Goal: Transaction & Acquisition: Purchase product/service

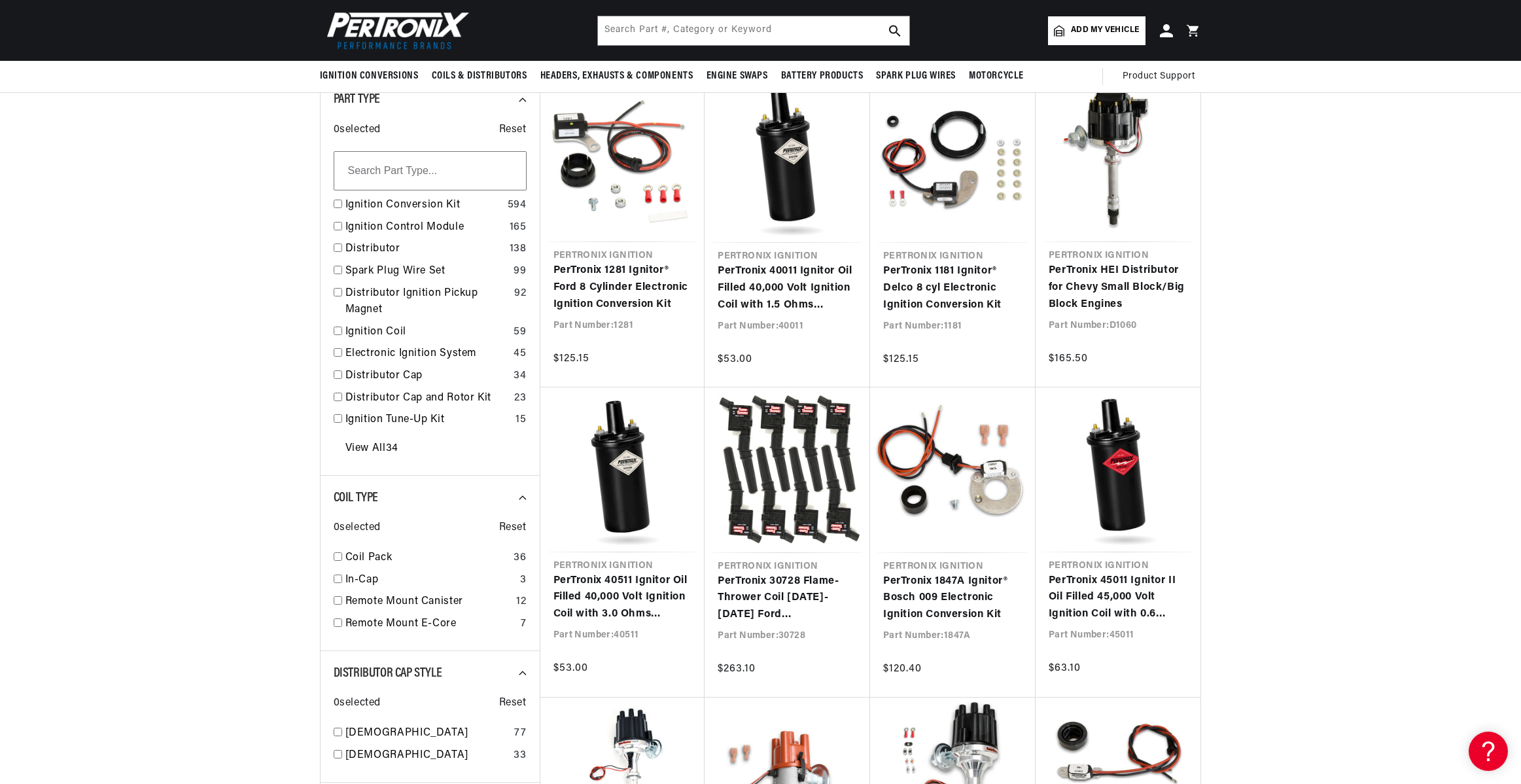
scroll to position [327, 0]
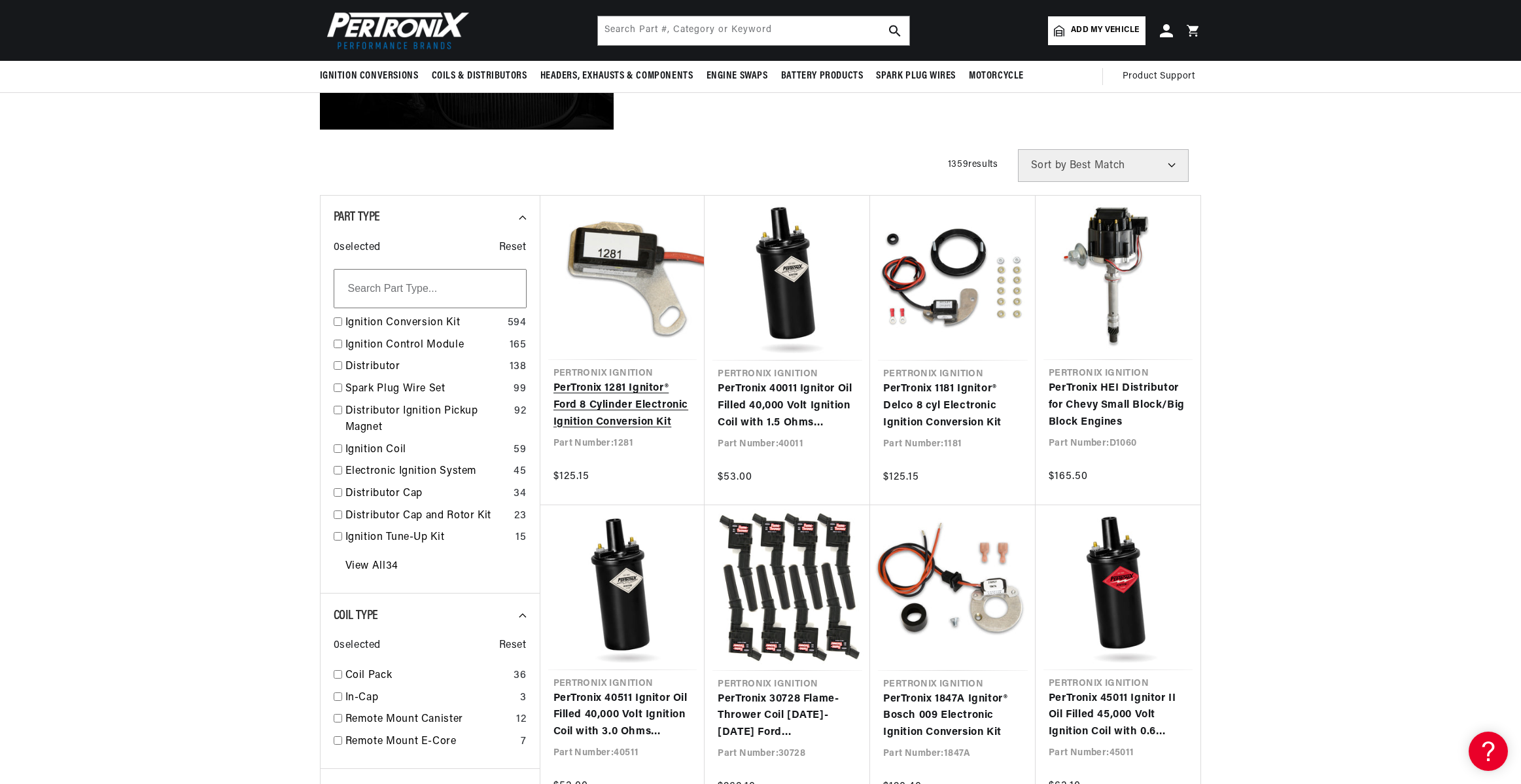
click at [585, 412] on link "PerTronix 1281 Ignitor® Ford 8 Cylinder Electronic Ignition Conversion Kit" at bounding box center [623, 405] width 139 height 51
